Goal: Task Accomplishment & Management: Use online tool/utility

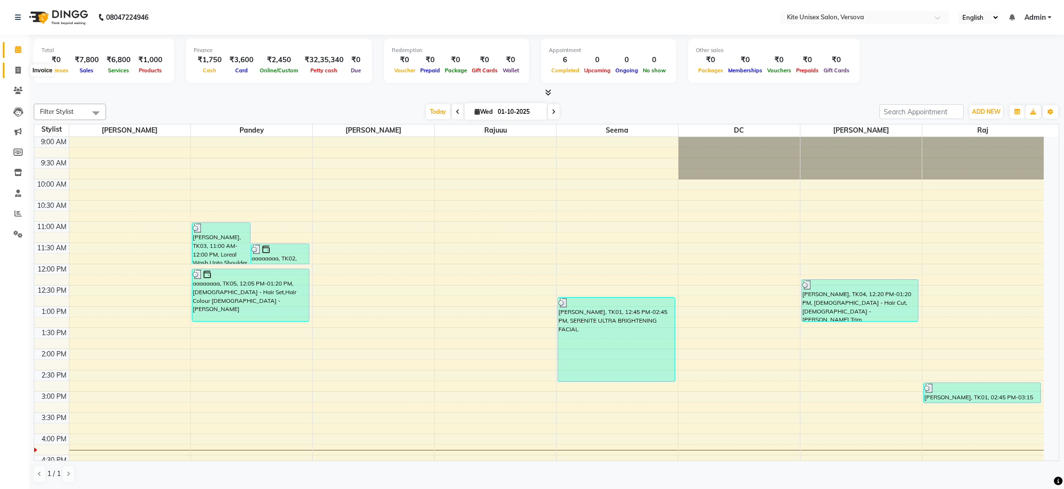
click at [16, 69] on icon at bounding box center [17, 69] width 5 height 7
select select "service"
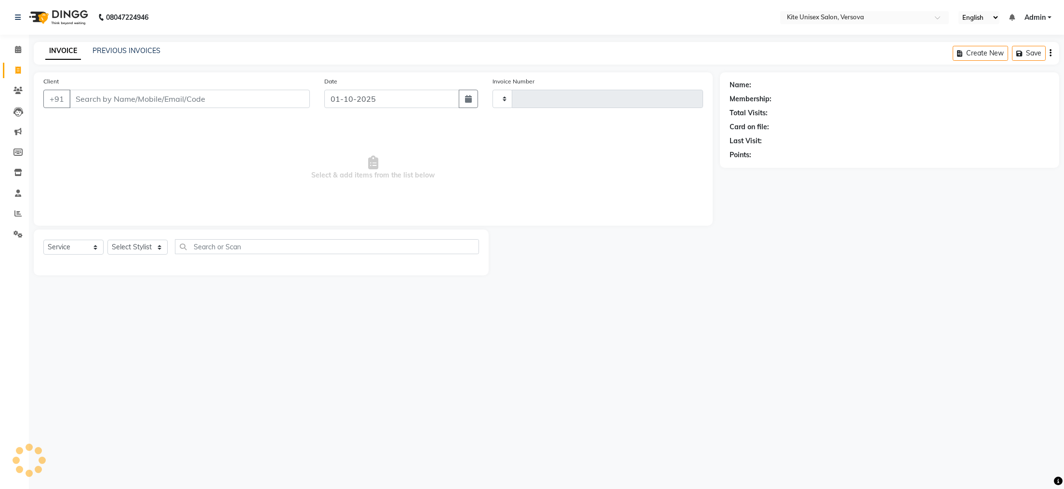
type input "2898"
select select "6093"
click at [138, 95] on input "Client" at bounding box center [189, 99] width 240 height 18
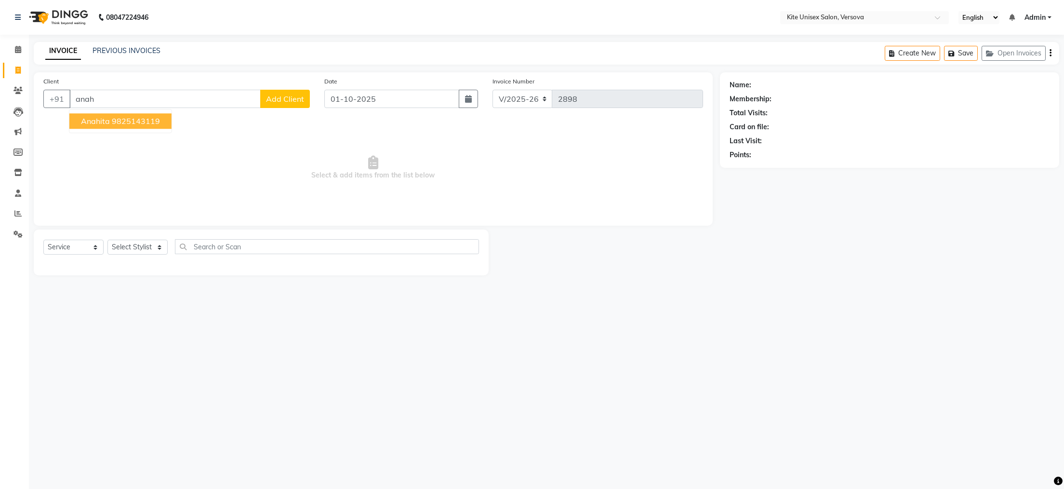
click at [138, 122] on ngb-highlight "9825143119" at bounding box center [136, 121] width 48 height 10
type input "9825143119"
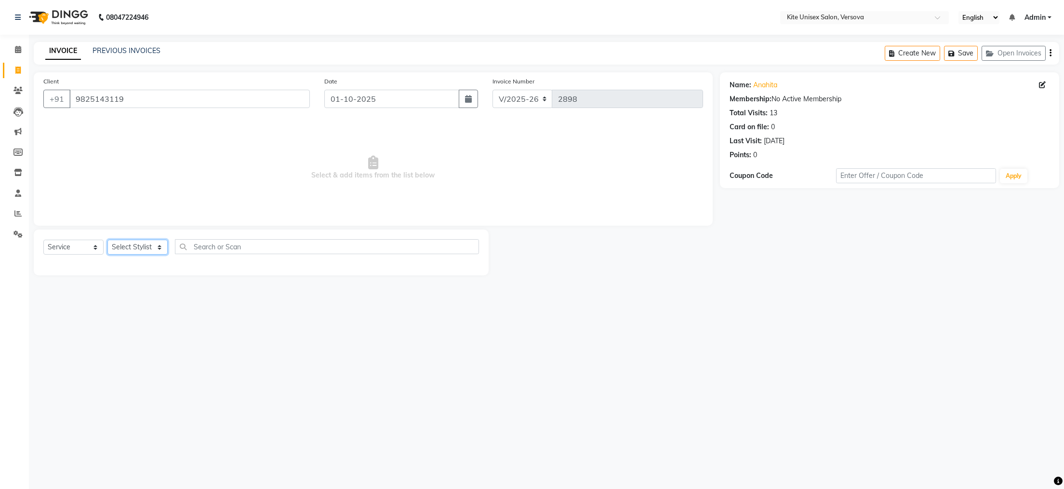
click at [160, 246] on select "Select Stylist [PERSON_NAME] DC [PERSON_NAME] [PERSON_NAME] Rajuuu [PERSON_NAME]" at bounding box center [137, 246] width 60 height 15
select select "50189"
click at [107, 240] on select "Select Stylist [PERSON_NAME] DC [PERSON_NAME] [PERSON_NAME] Rajuuu [PERSON_NAME]" at bounding box center [137, 246] width 60 height 15
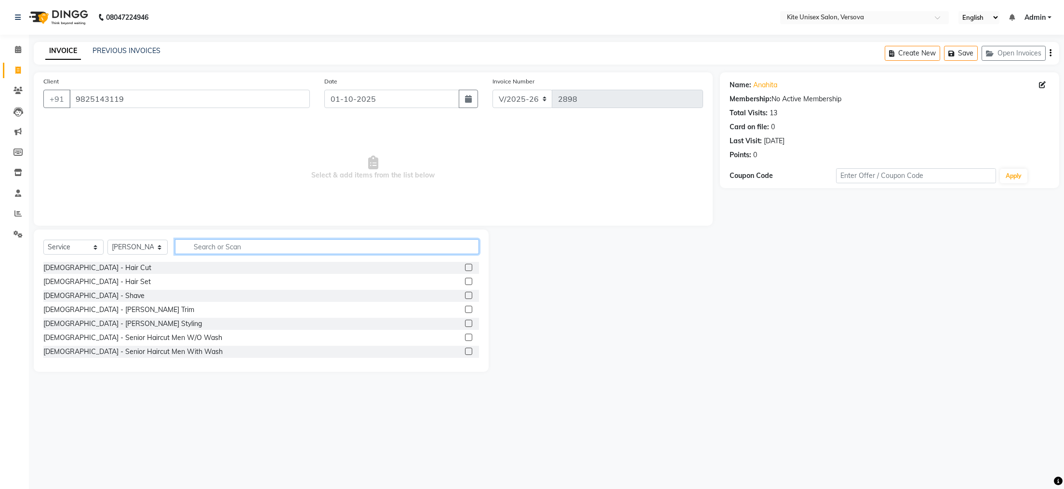
click at [222, 250] on input "text" at bounding box center [327, 246] width 304 height 15
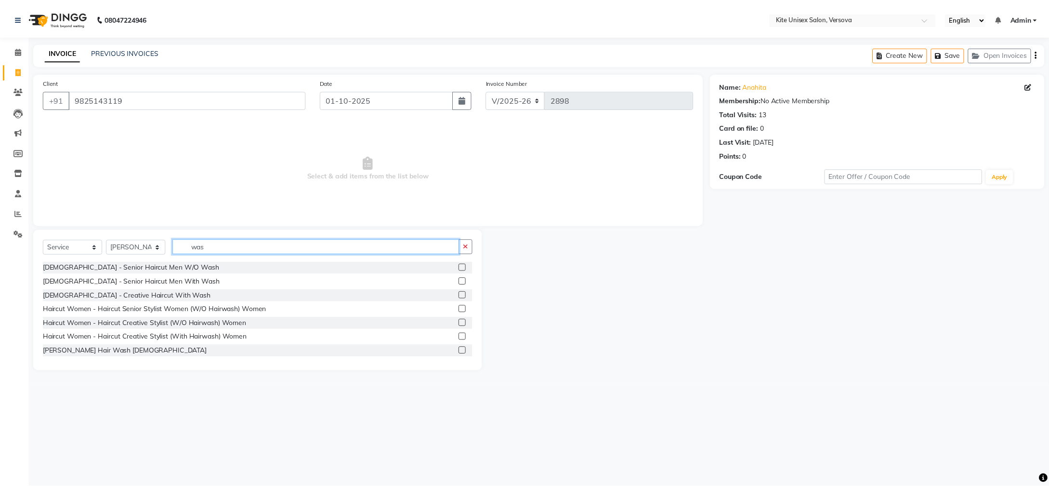
scroll to position [45, 0]
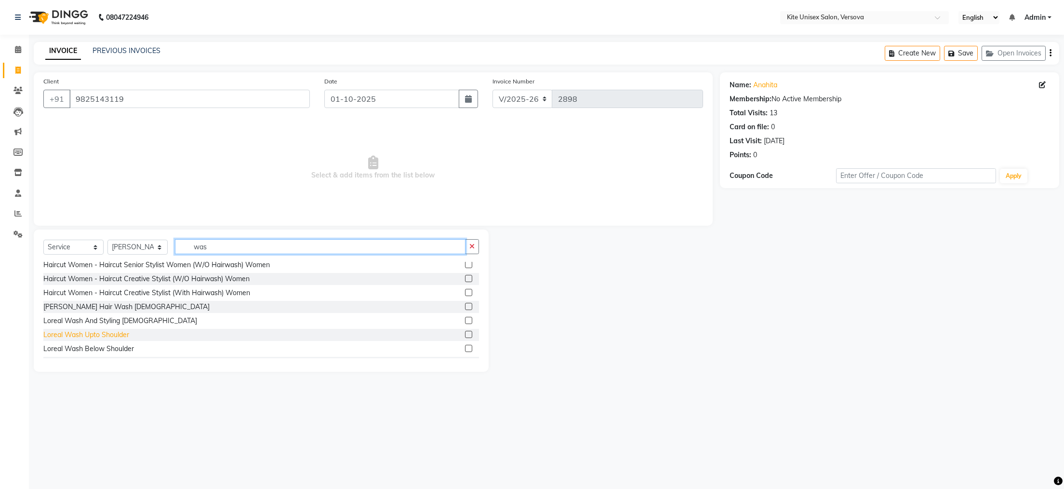
type input "was"
click at [111, 330] on div "Loreal Wash Upto Shoulder" at bounding box center [86, 335] width 86 height 10
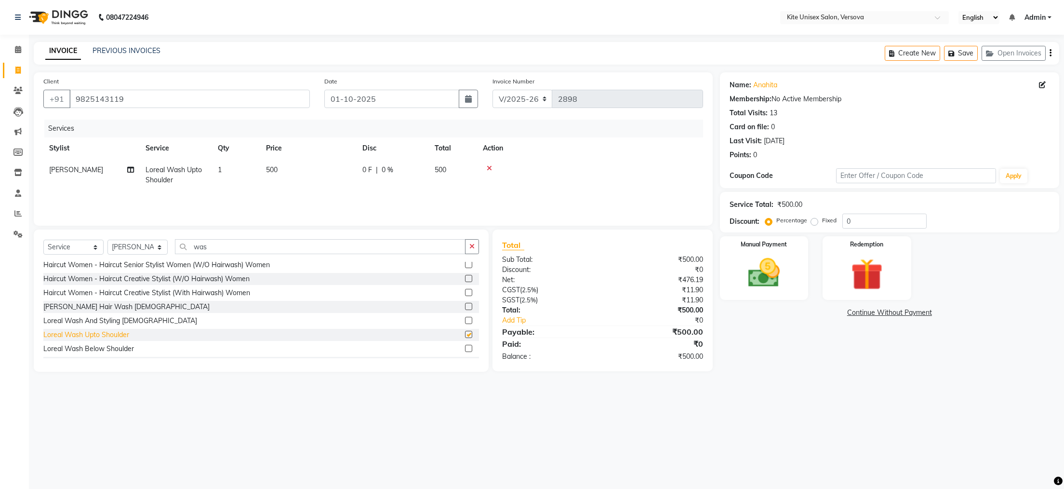
checkbox input "false"
click at [773, 265] on img at bounding box center [764, 273] width 54 height 38
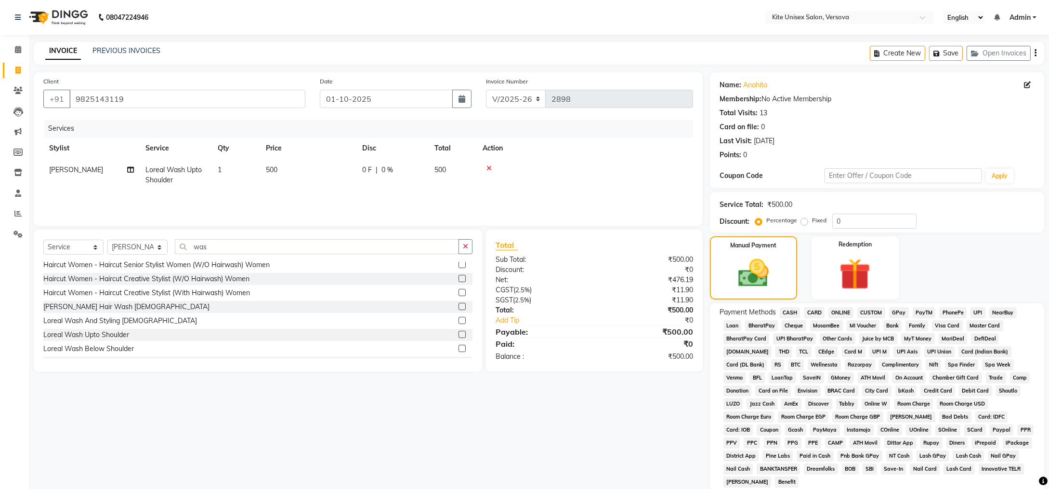
click at [796, 313] on span "CASH" at bounding box center [790, 312] width 21 height 11
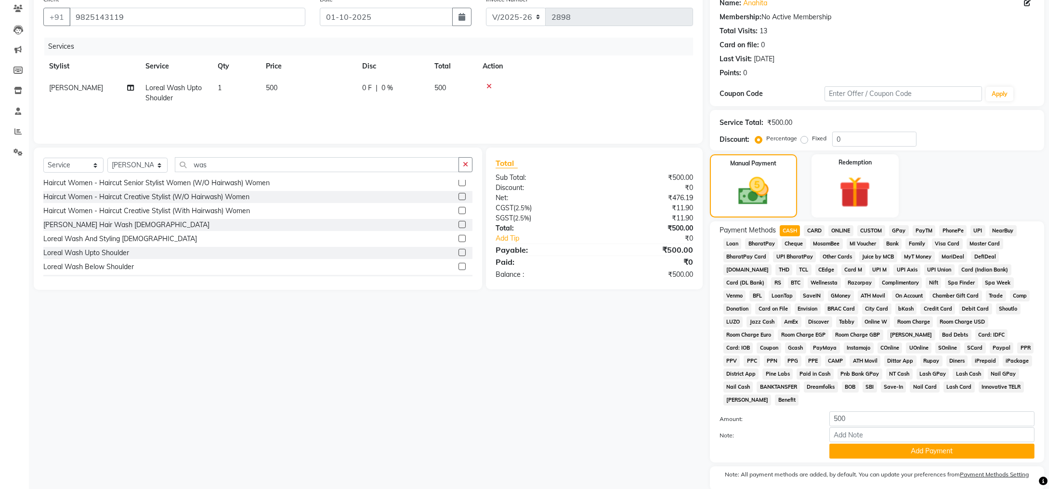
scroll to position [82, 0]
click at [937, 443] on button "Add Payment" at bounding box center [932, 450] width 205 height 15
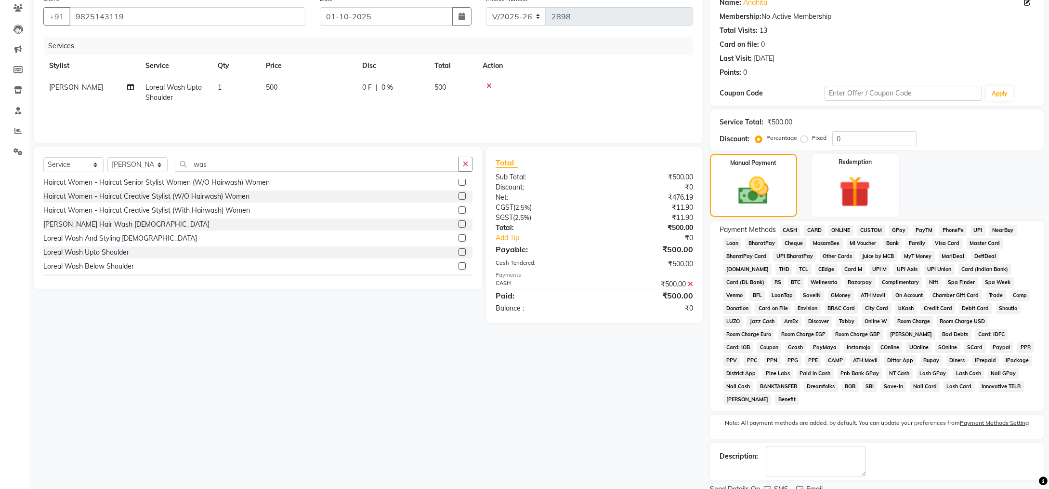
scroll to position [107, 0]
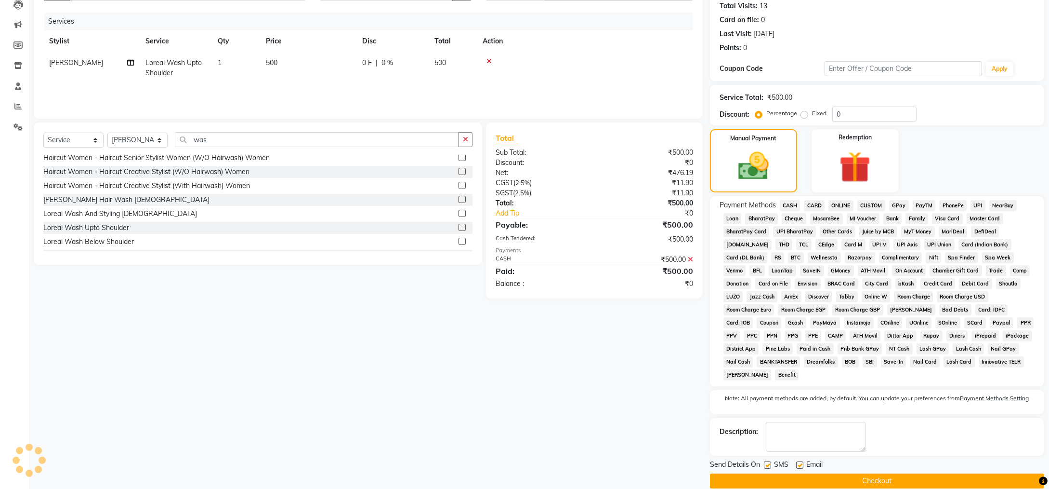
click at [905, 473] on button "Checkout" at bounding box center [877, 480] width 334 height 15
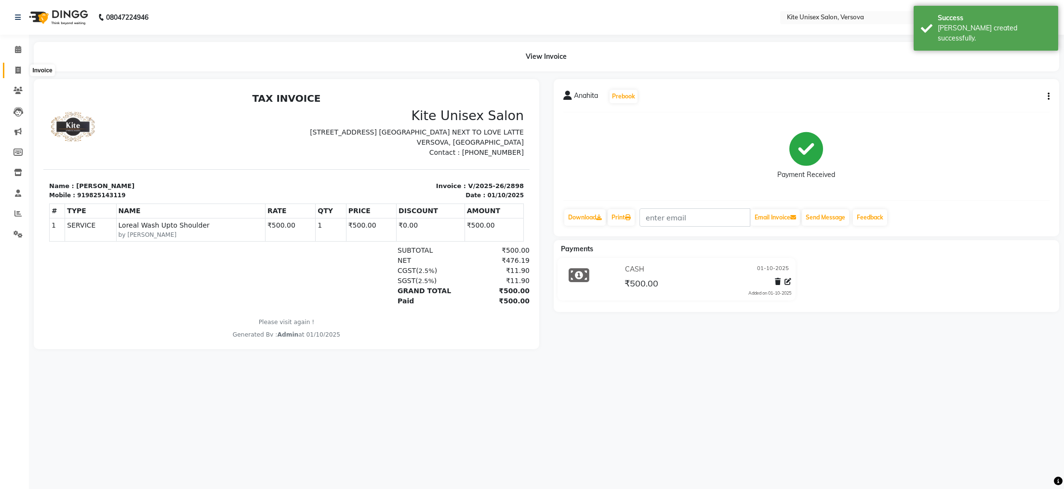
click at [15, 69] on icon at bounding box center [17, 69] width 5 height 7
select select "service"
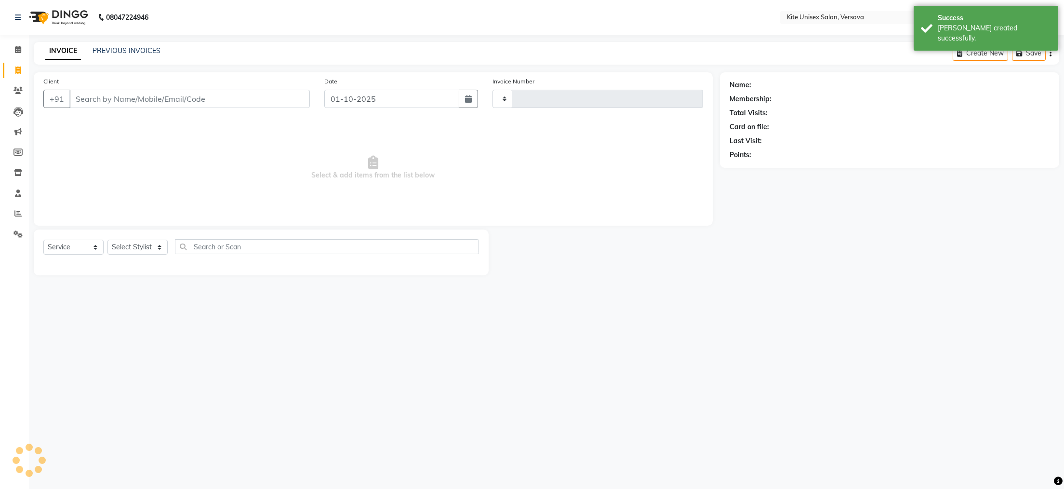
type input "2899"
select select "6093"
click at [19, 49] on icon at bounding box center [18, 49] width 6 height 7
